Goal: Information Seeking & Learning: Learn about a topic

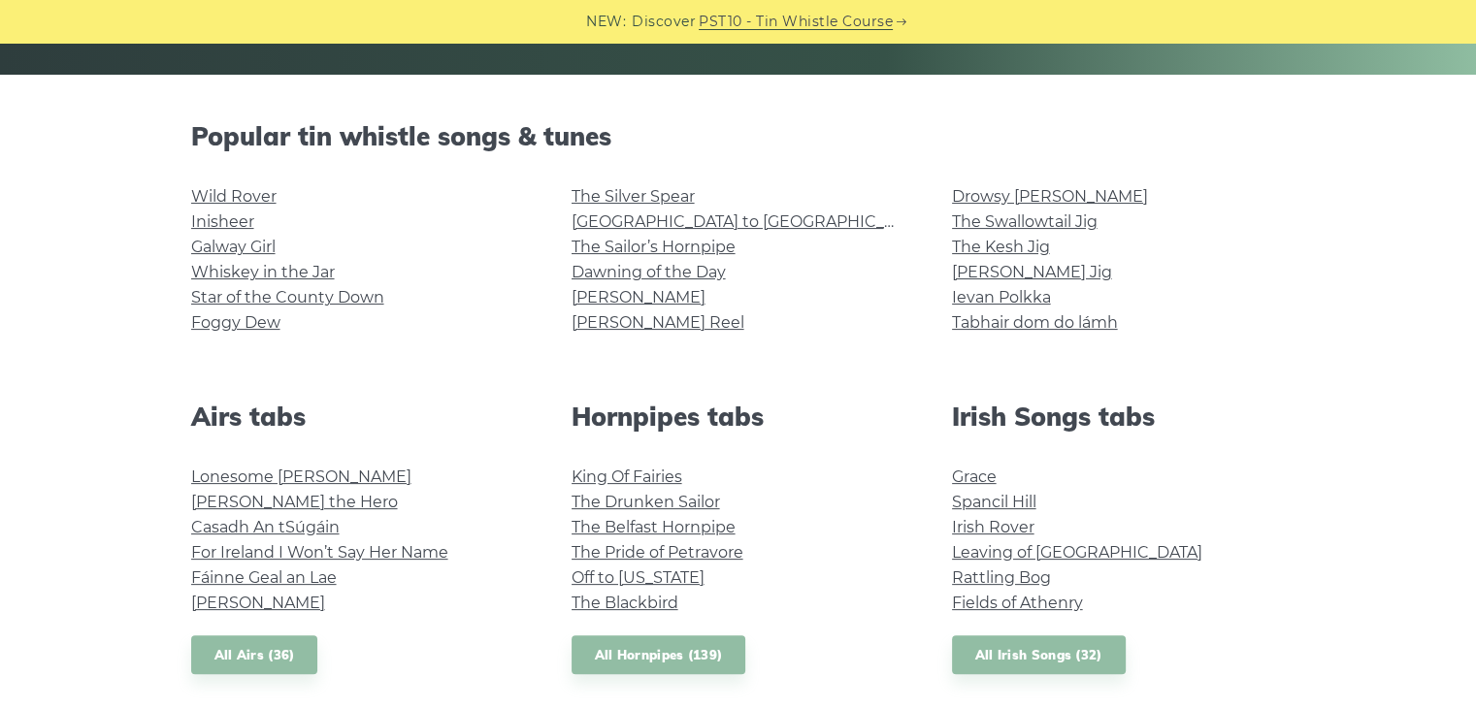
scroll to position [416, 0]
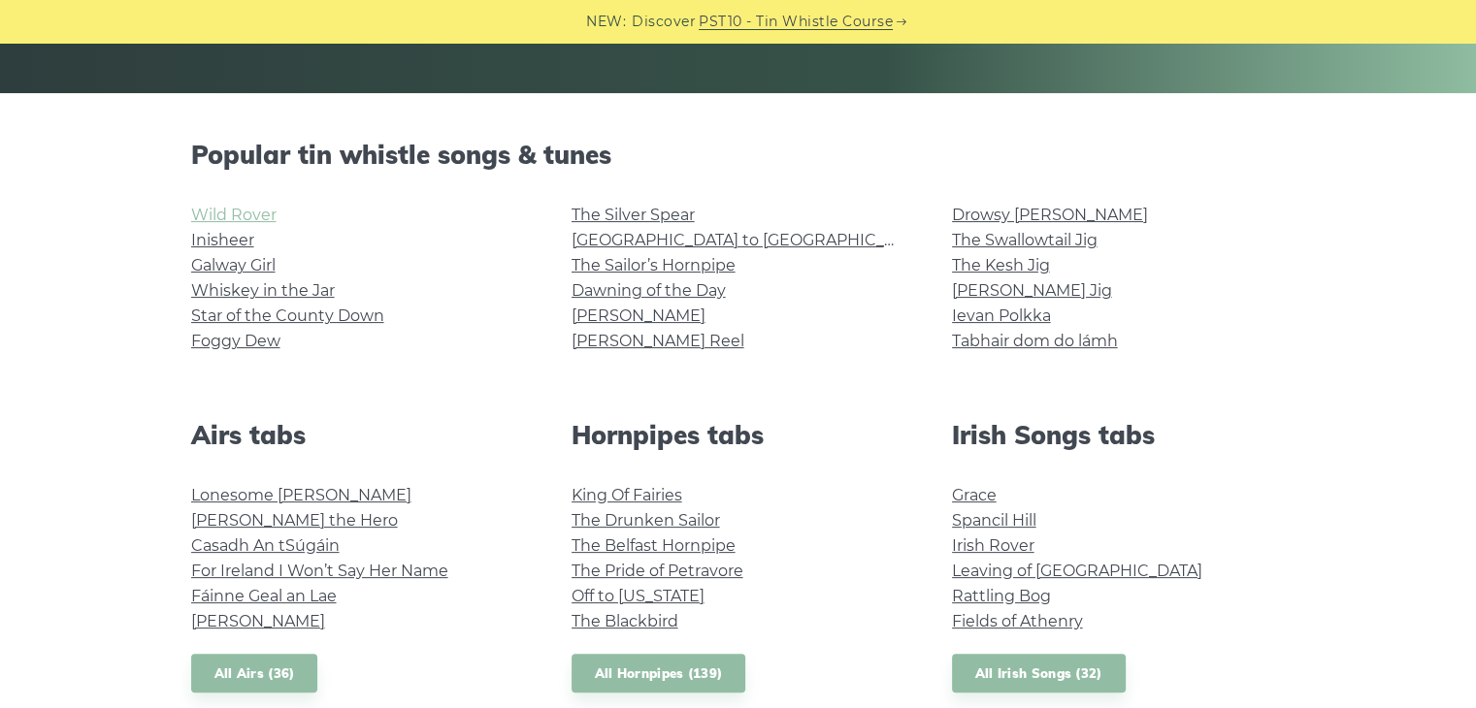
click at [260, 218] on link "Wild Rover" at bounding box center [233, 215] width 85 height 18
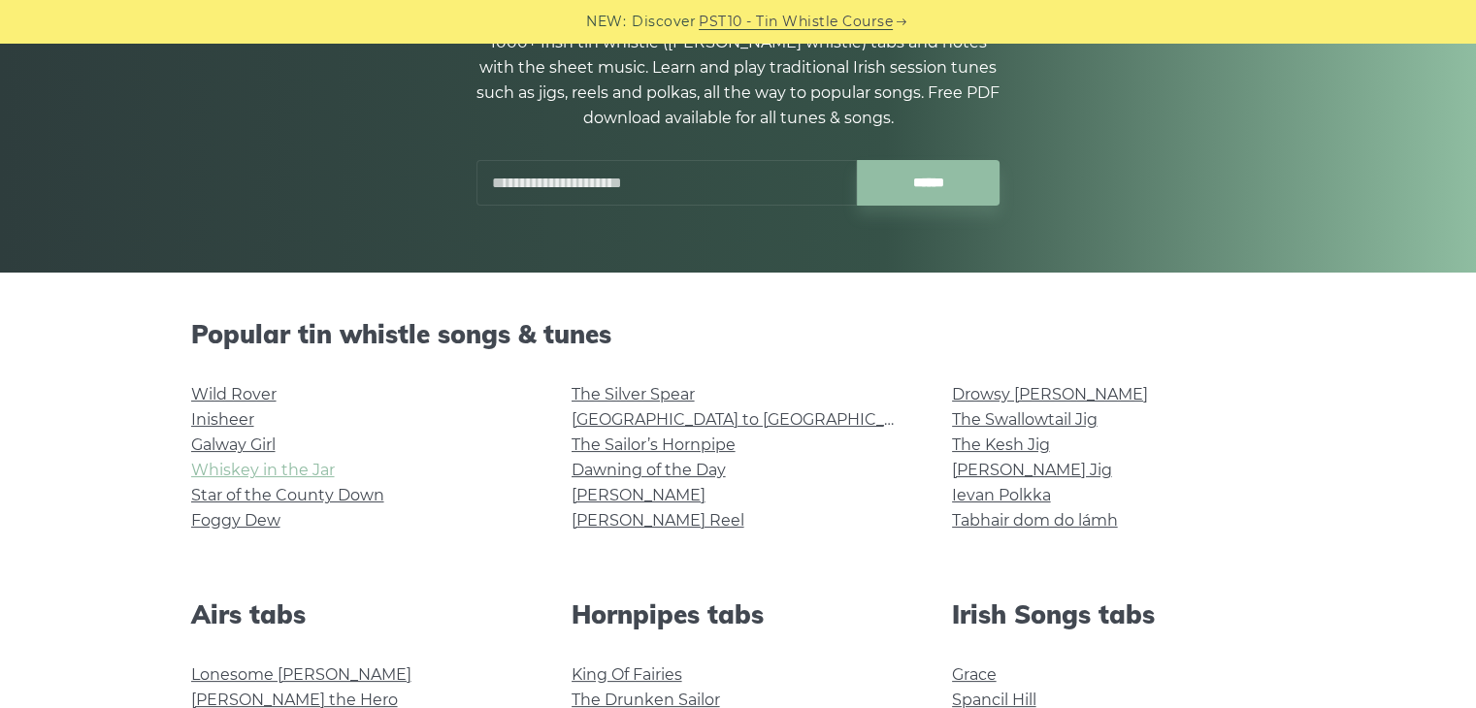
scroll to position [220, 0]
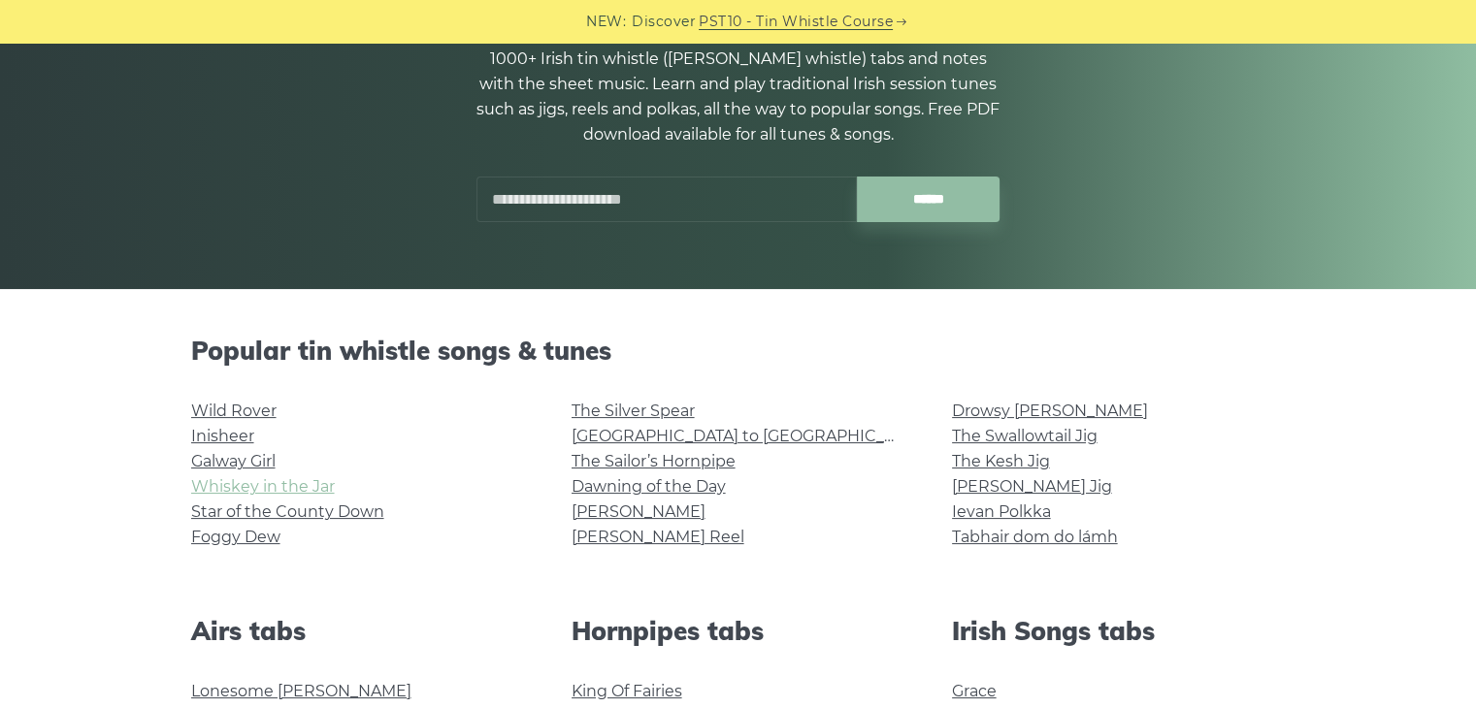
click at [264, 484] on link "Whiskey in the Jar" at bounding box center [263, 486] width 144 height 18
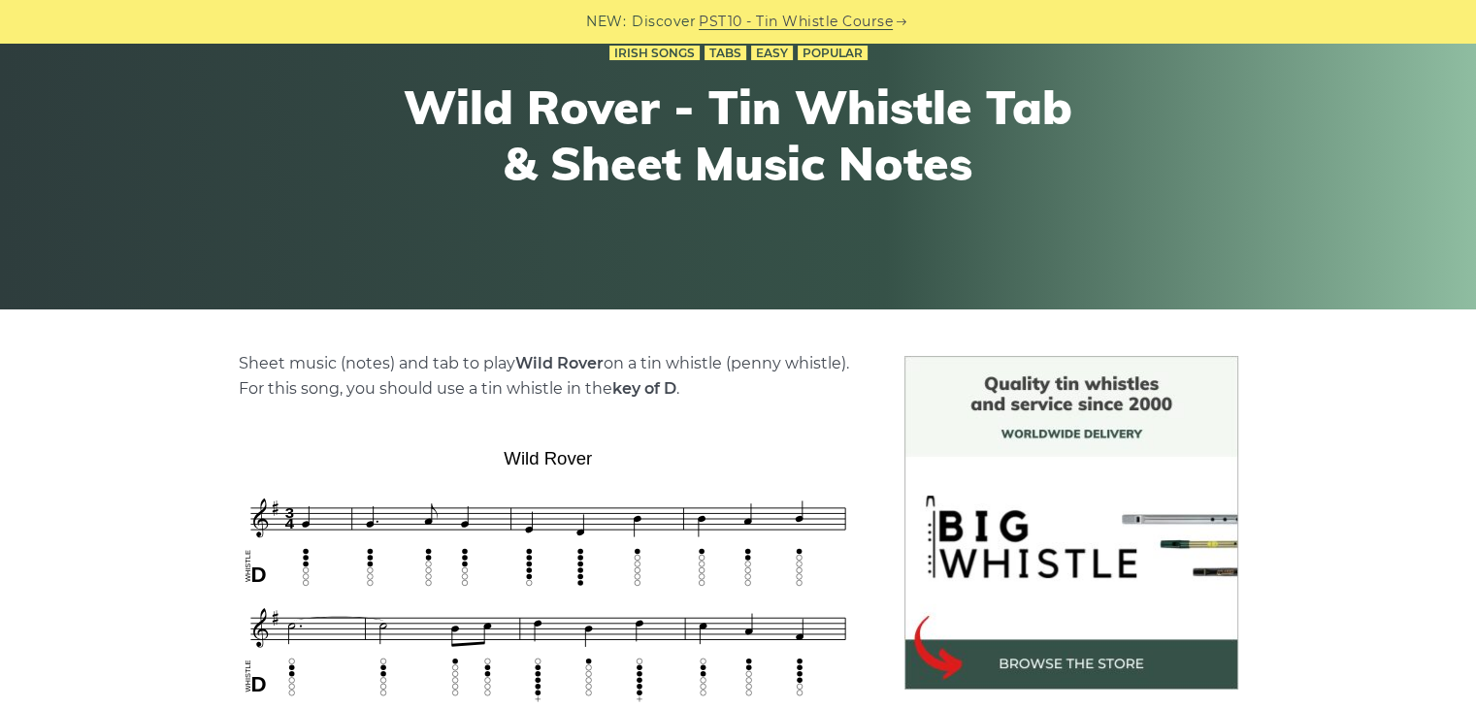
scroll to position [203, 0]
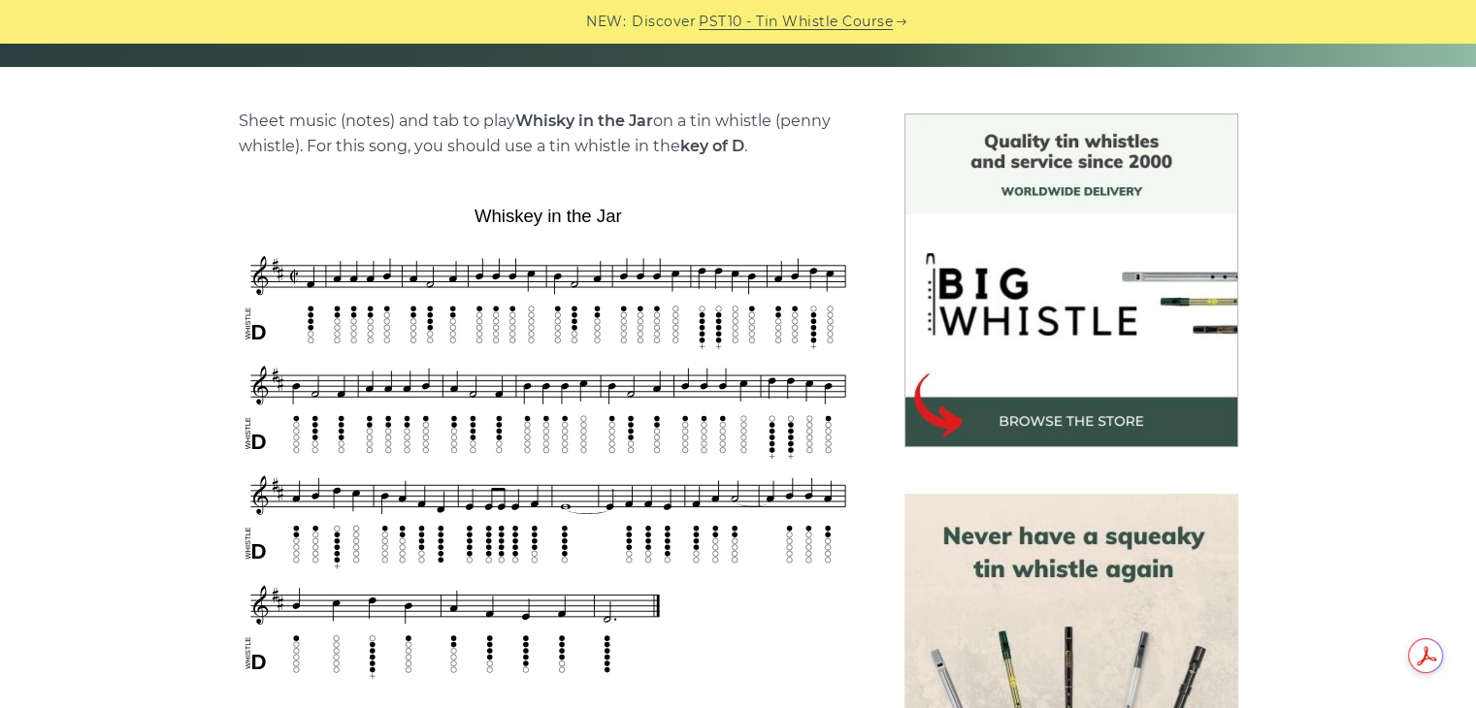
scroll to position [447, 0]
